Goal: Information Seeking & Learning: Learn about a topic

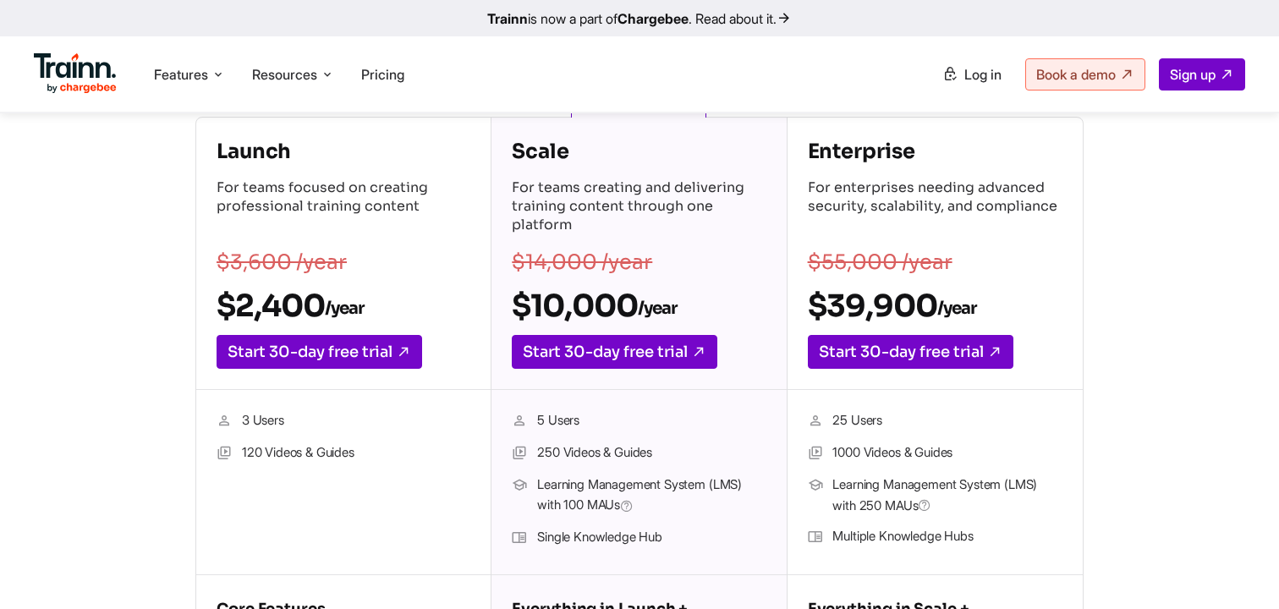
scroll to position [293, 0]
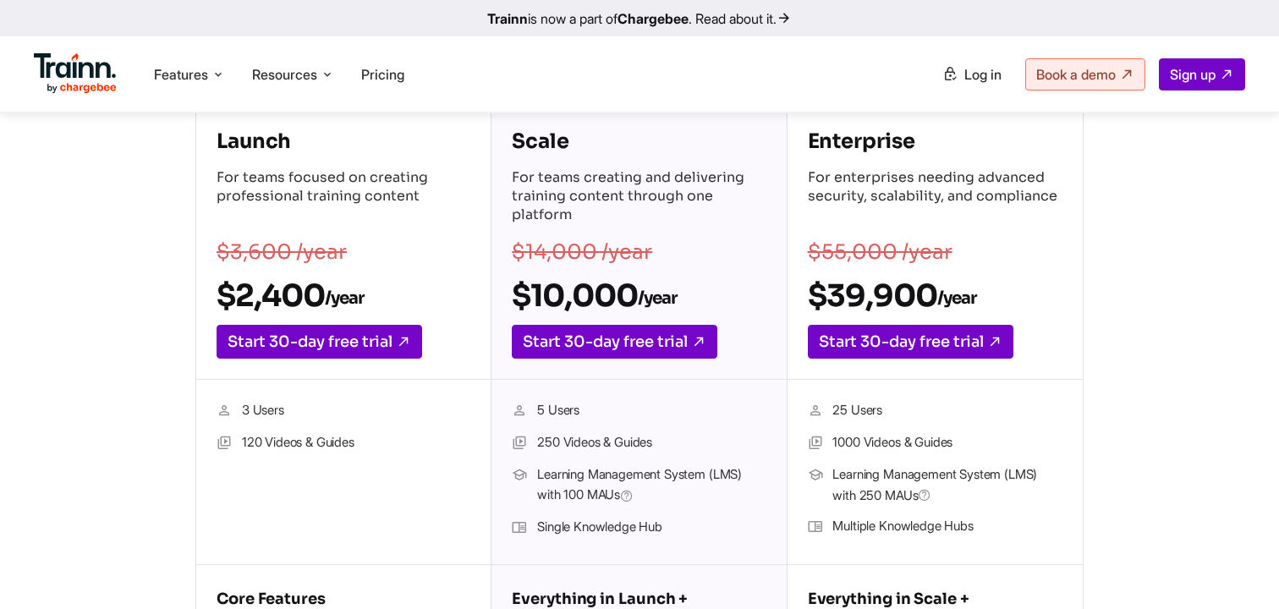
click at [809, 147] on h4 "Enterprise" at bounding box center [935, 141] width 255 height 27
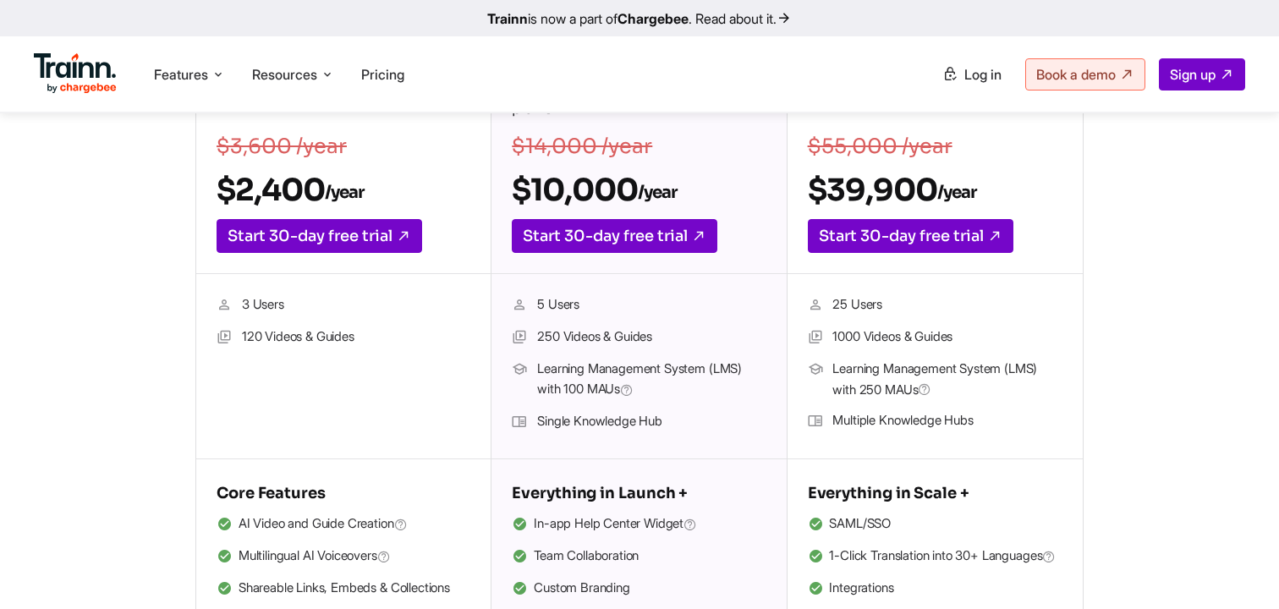
scroll to position [402, 0]
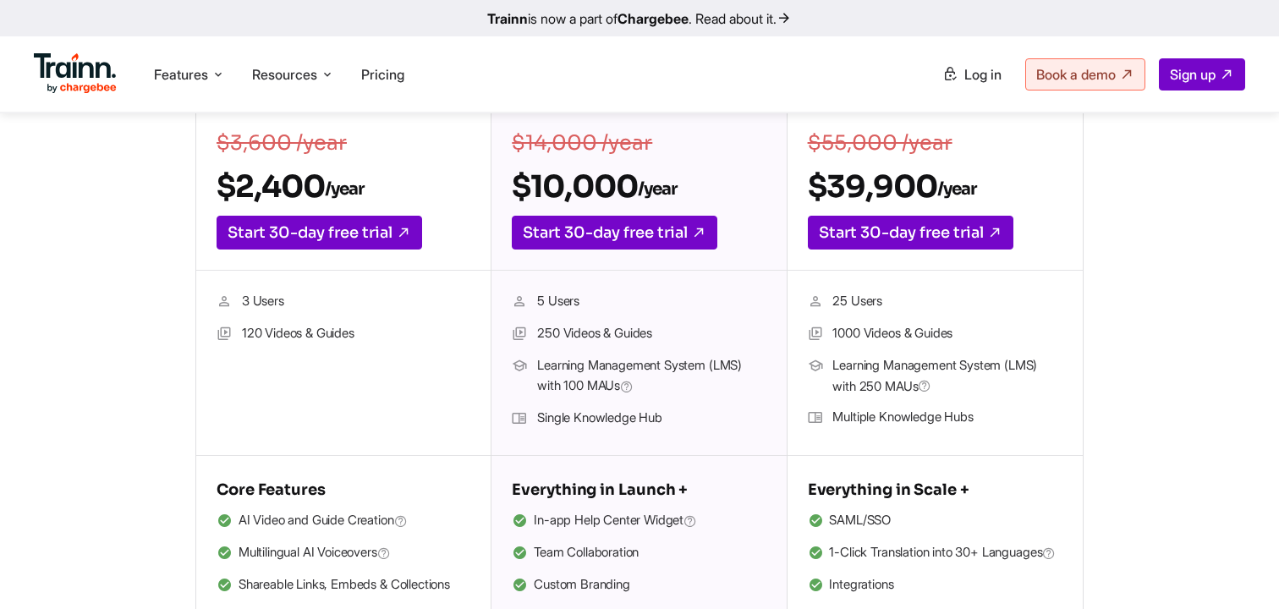
click at [831, 415] on li "Multiple Knowledge Hubs" at bounding box center [935, 418] width 255 height 22
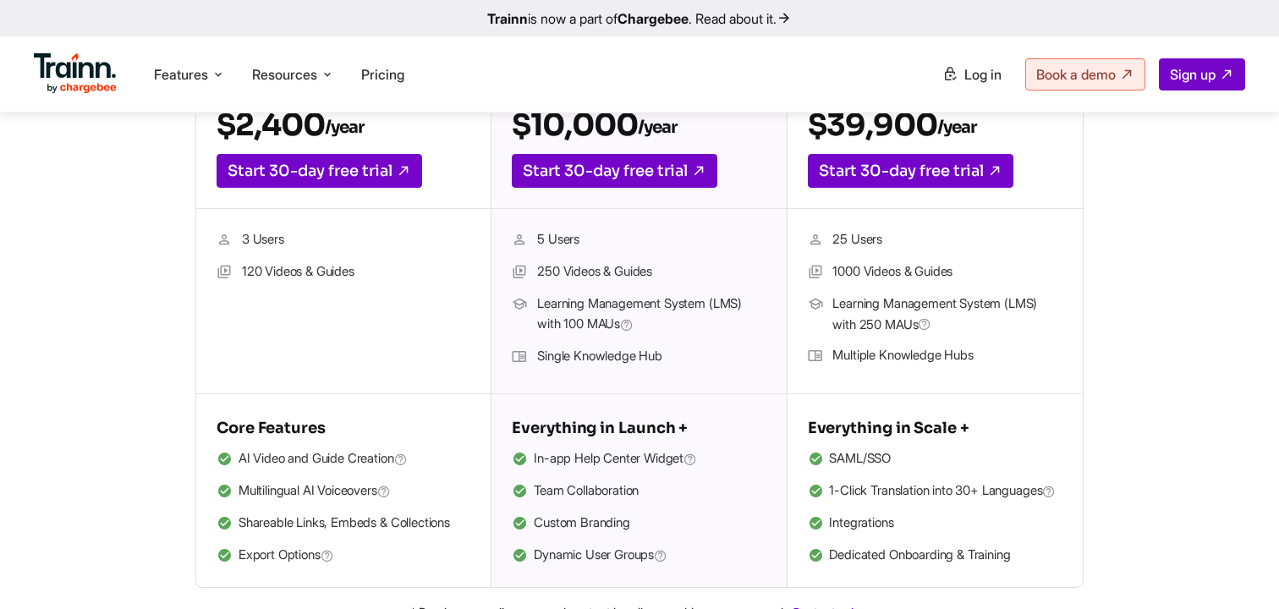
scroll to position [479, 0]
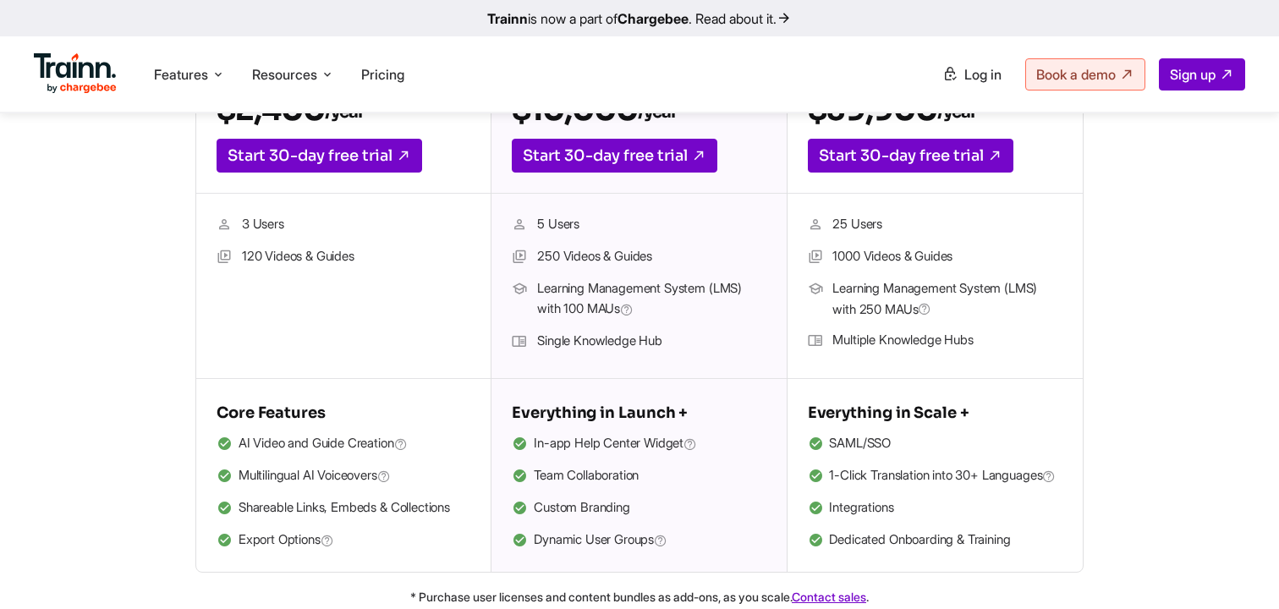
drag, startPoint x: 827, startPoint y: 449, endPoint x: 896, endPoint y: 448, distance: 68.5
click at [896, 448] on li "SAML/SSO" at bounding box center [935, 444] width 255 height 22
click at [871, 446] on li "SAML/SSO" at bounding box center [935, 444] width 255 height 22
drag, startPoint x: 833, startPoint y: 232, endPoint x: 896, endPoint y: 232, distance: 63.4
click at [896, 232] on li "25 Users" at bounding box center [935, 225] width 255 height 22
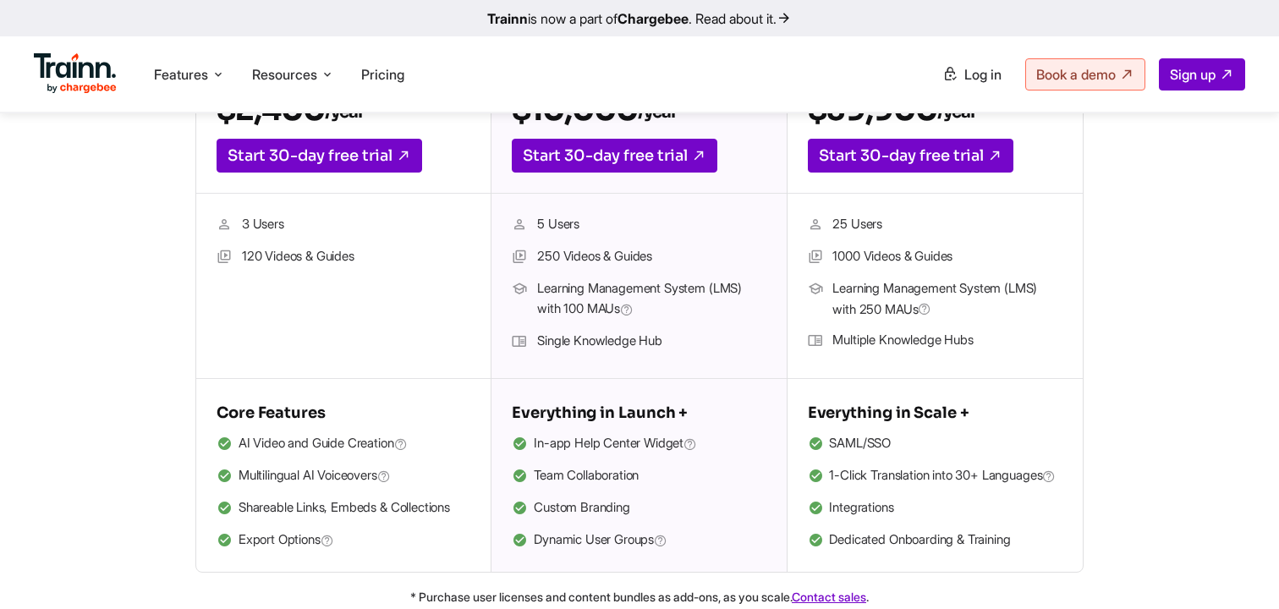
click at [881, 227] on li "25 Users" at bounding box center [935, 225] width 255 height 22
drag, startPoint x: 830, startPoint y: 258, endPoint x: 1005, endPoint y: 255, distance: 174.2
click at [1006, 255] on li "1000 Videos & Guides" at bounding box center [935, 257] width 255 height 22
click at [879, 255] on li "1000 Videos & Guides" at bounding box center [935, 257] width 255 height 22
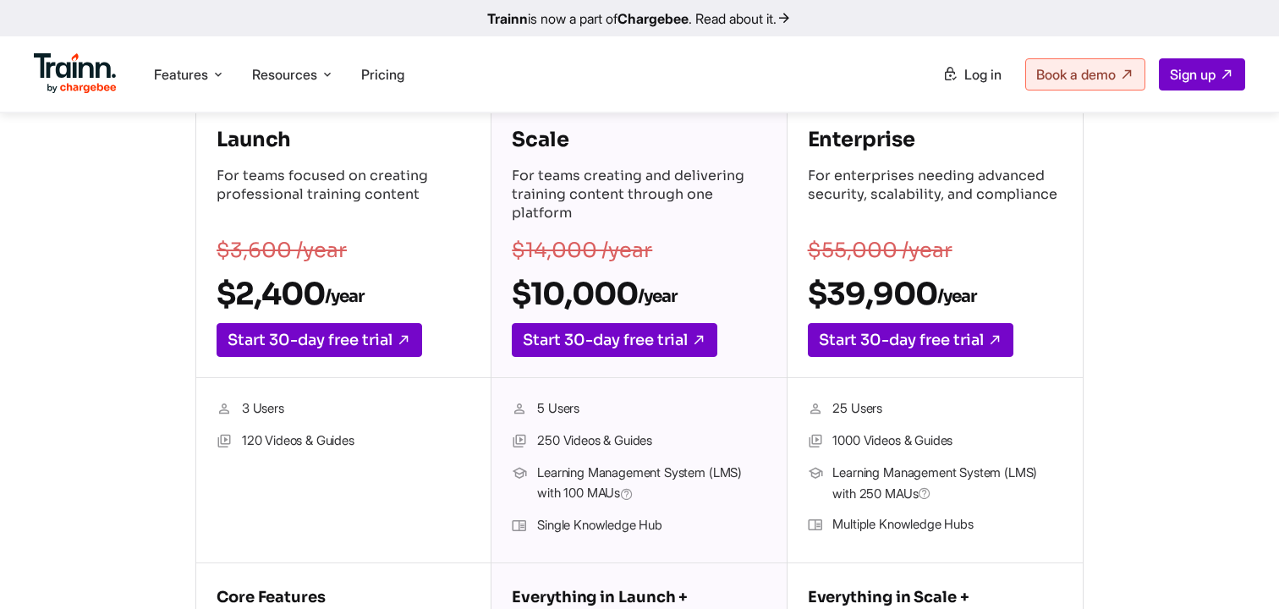
scroll to position [292, 0]
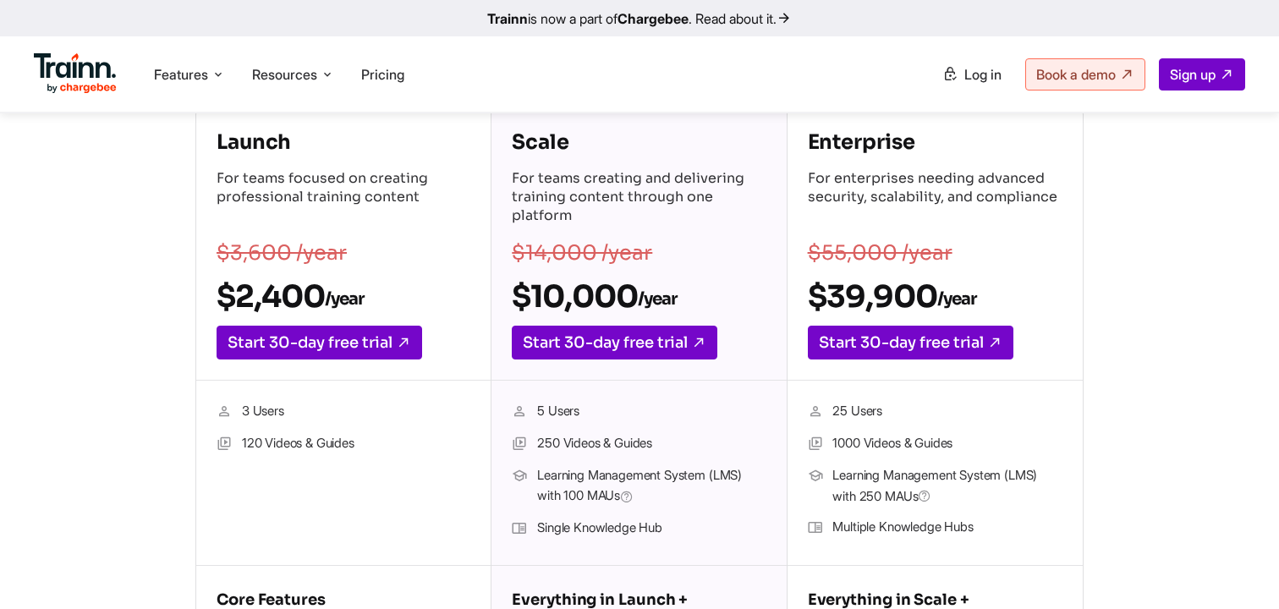
click at [241, 440] on li "120 Videos & Guides" at bounding box center [343, 444] width 254 height 22
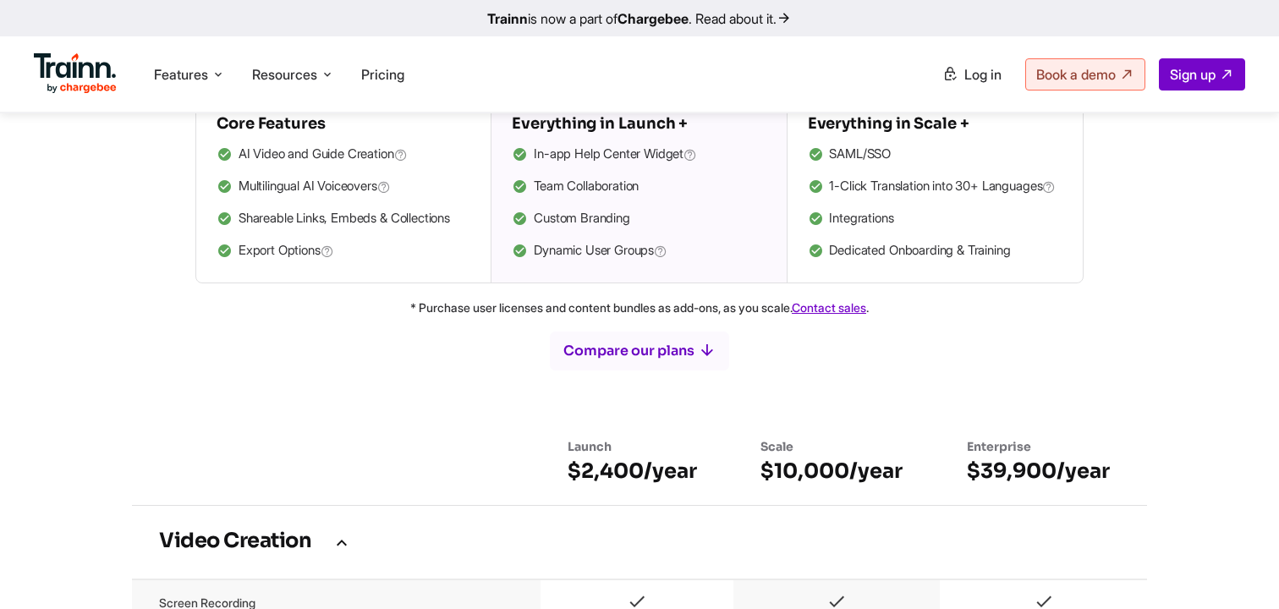
scroll to position [723, 0]
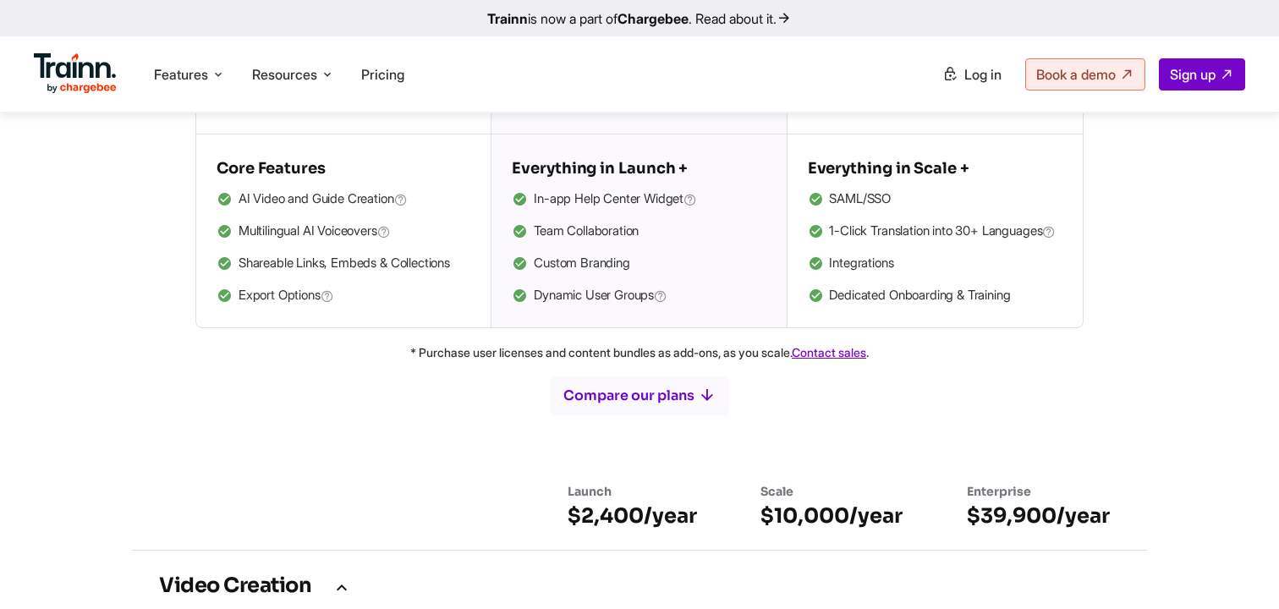
click at [267, 261] on li "Shareable Links, Embeds & Collections" at bounding box center [343, 264] width 254 height 22
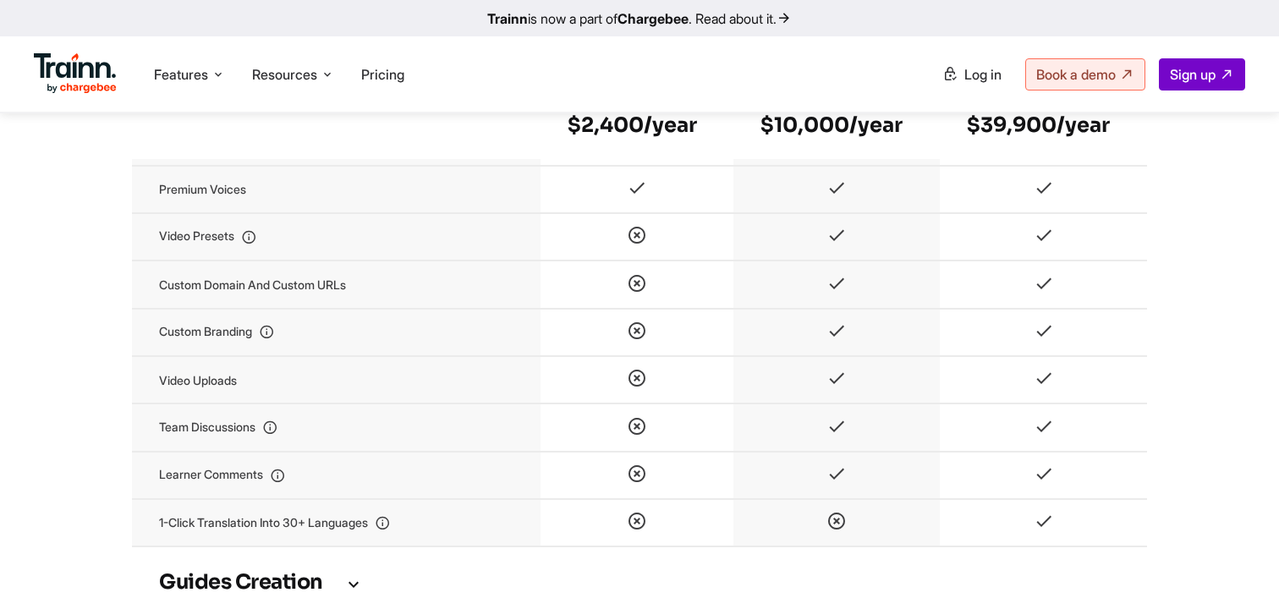
scroll to position [2078, 0]
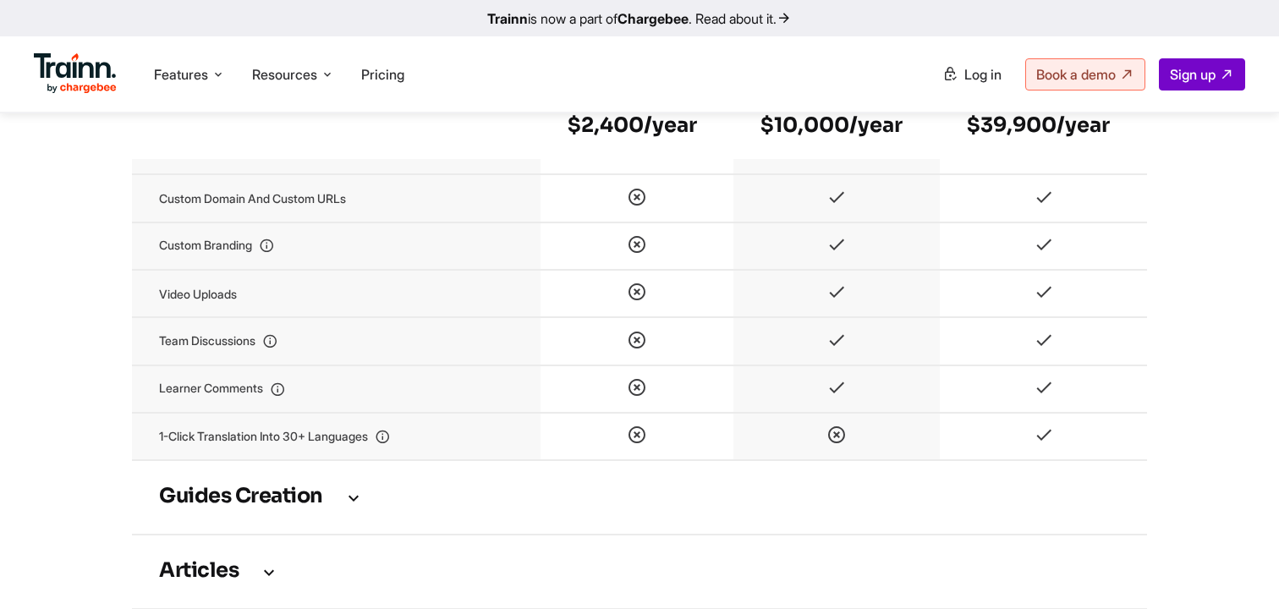
click at [160, 222] on td "Custom domain and custom URLs" at bounding box center [336, 197] width 408 height 47
drag, startPoint x: 163, startPoint y: 271, endPoint x: 271, endPoint y: 273, distance: 108.3
click at [271, 270] on td "Custom branding" at bounding box center [336, 245] width 408 height 47
click at [832, 207] on icon at bounding box center [836, 200] width 20 height 14
drag, startPoint x: 826, startPoint y: 229, endPoint x: 826, endPoint y: 292, distance: 62.6
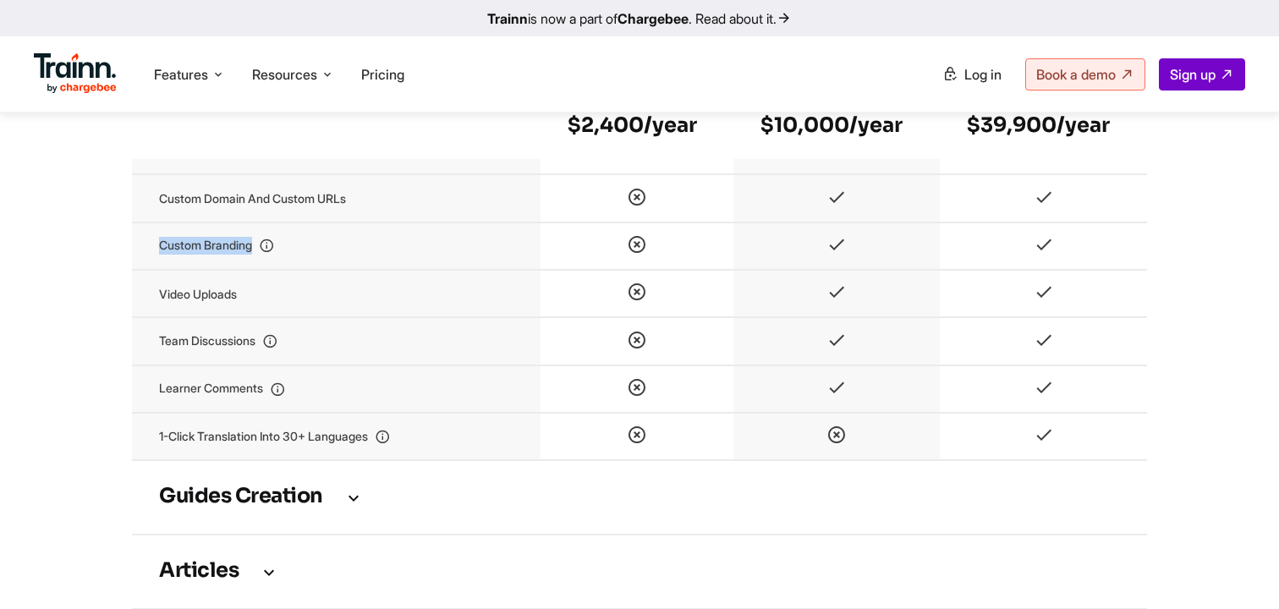
click at [826, 292] on tbody "Video Creation Screen recording Video timeline editor Automatic zoom and spotli…" at bounding box center [639, 51] width 1015 height 1712
click at [826, 255] on icon at bounding box center [836, 247] width 20 height 14
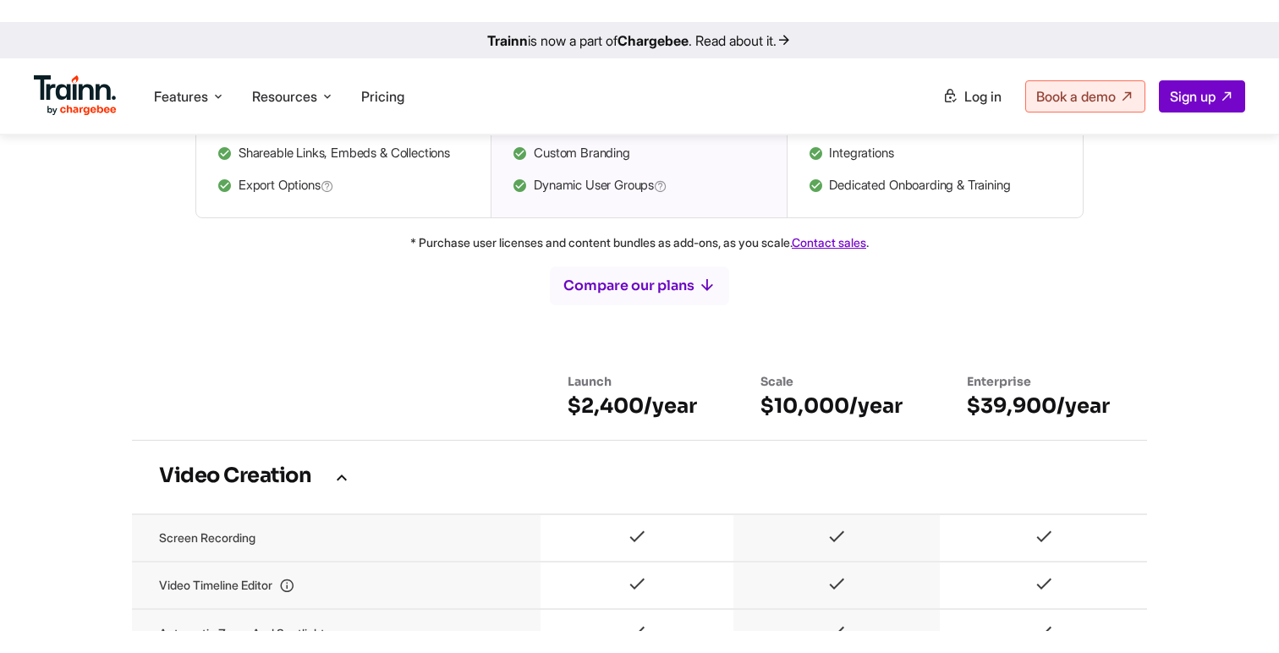
scroll to position [0, 0]
